Goal: Information Seeking & Learning: Find specific fact

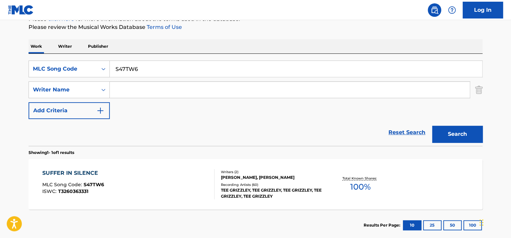
click at [100, 43] on p "Publisher" at bounding box center [98, 46] width 24 height 14
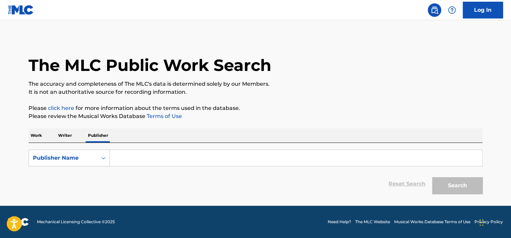
click at [146, 153] on input "Search Form" at bounding box center [296, 158] width 372 height 16
paste input "AMCOS"
type input "AMCOS"
click at [459, 181] on button "Search" at bounding box center [457, 185] width 50 height 17
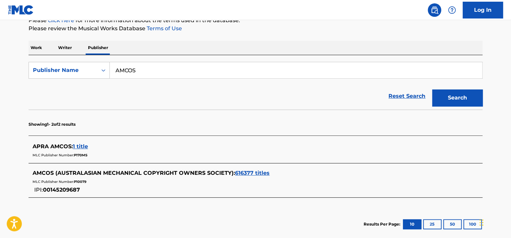
scroll to position [24, 0]
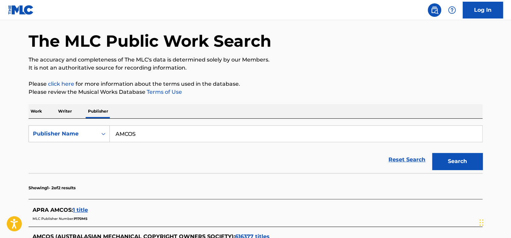
click at [31, 113] on p "Work" at bounding box center [36, 111] width 15 height 14
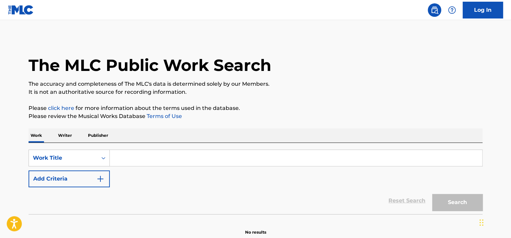
drag, startPoint x: 133, startPoint y: 159, endPoint x: 156, endPoint y: 161, distance: 23.9
click at [133, 159] on input "Search Form" at bounding box center [296, 158] width 372 height 16
paste input "Fortify My Faith"
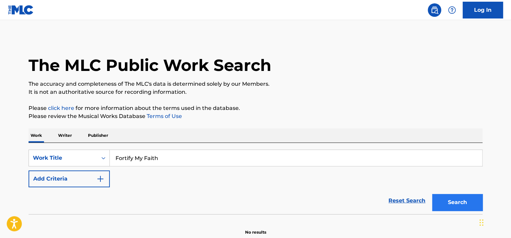
type input "Fortify My Faith"
click at [457, 197] on button "Search" at bounding box center [457, 202] width 50 height 17
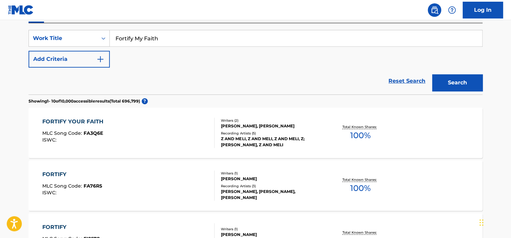
scroll to position [122, 0]
